Goal: Task Accomplishment & Management: Manage account settings

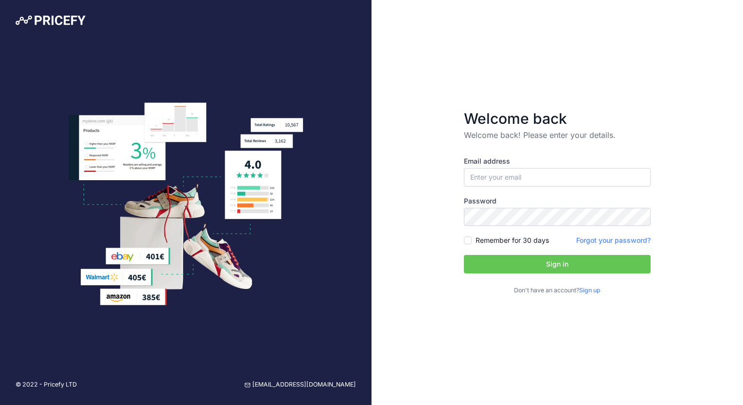
click at [495, 203] on label "Password" at bounding box center [557, 201] width 187 height 10
click at [497, 180] on input "email" at bounding box center [557, 177] width 187 height 18
type input "[PERSON_NAME][EMAIL_ADDRESS][PERSON_NAME][DOMAIN_NAME]"
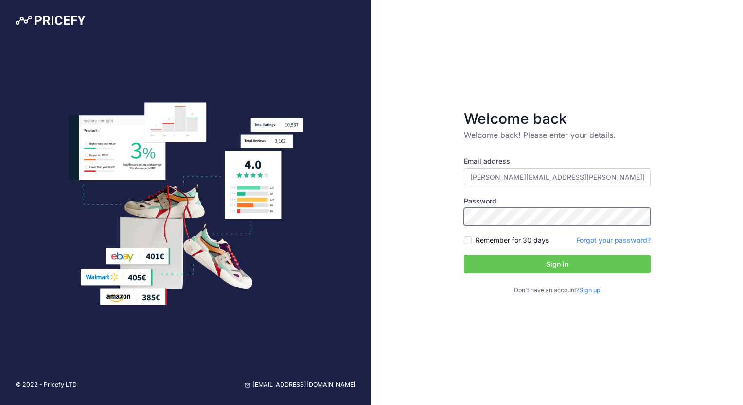
click at [464, 255] on button "Sign in" at bounding box center [557, 264] width 187 height 18
click at [552, 264] on button "Sign in" at bounding box center [557, 264] width 187 height 18
click at [506, 264] on button "Sign in" at bounding box center [557, 264] width 187 height 18
click at [418, 88] on div "Welcome back Welcome back! Please enter your details. Email address valentin@fa…" at bounding box center [556, 202] width 371 height 405
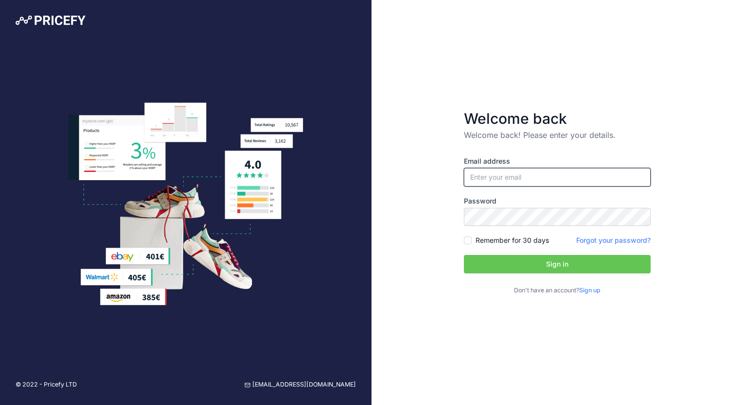
click at [529, 176] on input "email" at bounding box center [557, 177] width 187 height 18
type input "[PERSON_NAME][EMAIL_ADDRESS][PERSON_NAME][DOMAIN_NAME]"
click at [554, 264] on button "Sign in" at bounding box center [557, 264] width 187 height 18
click at [514, 178] on input "email" at bounding box center [557, 177] width 187 height 18
type input "[PERSON_NAME][EMAIL_ADDRESS][PERSON_NAME][DOMAIN_NAME]"
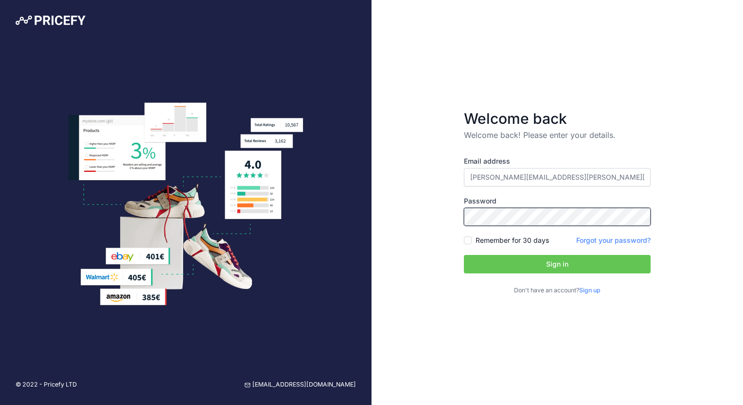
click at [464, 255] on button "Sign in" at bounding box center [557, 264] width 187 height 18
